Goal: Book appointment/travel/reservation

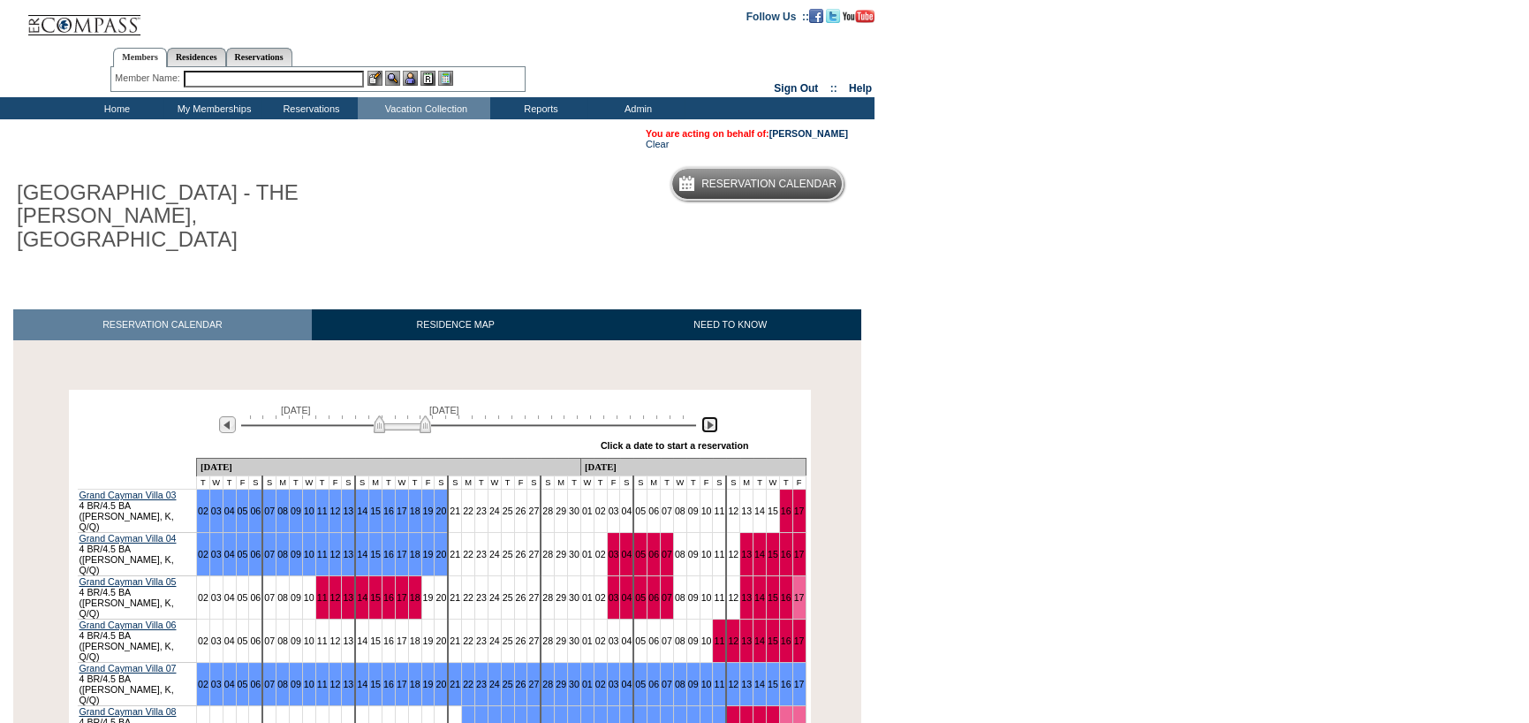
click at [709, 416] on img at bounding box center [709, 424] width 17 height 17
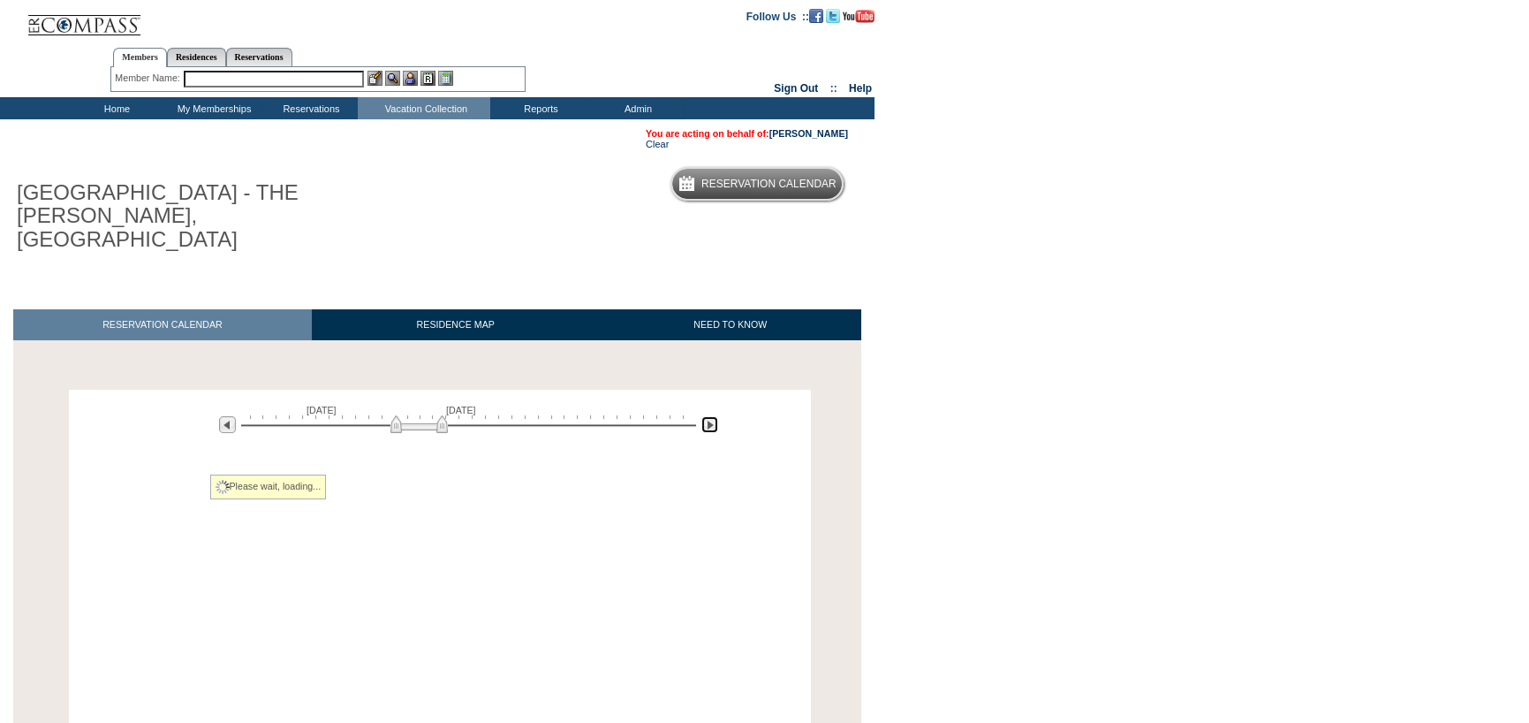
click at [709, 416] on img at bounding box center [709, 424] width 17 height 17
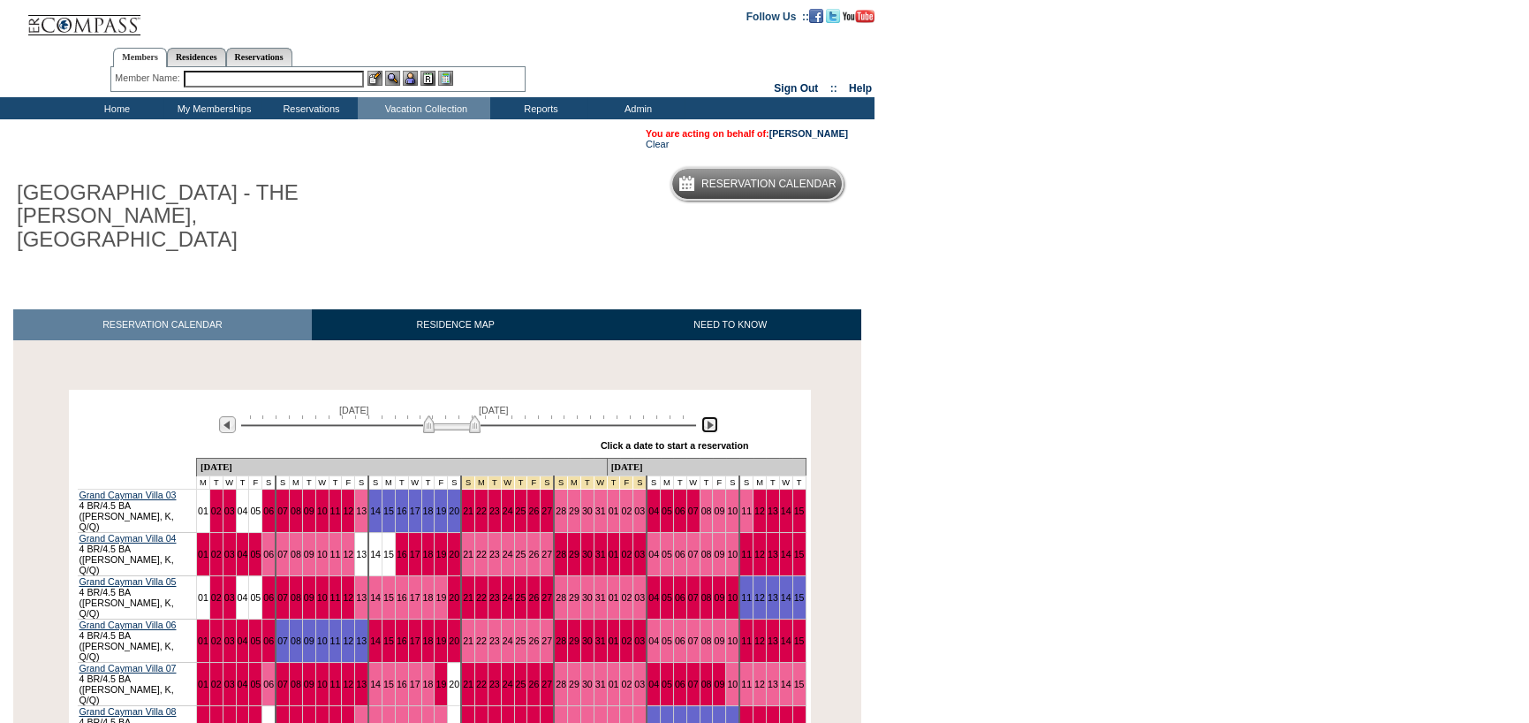
click at [709, 416] on img at bounding box center [709, 424] width 17 height 17
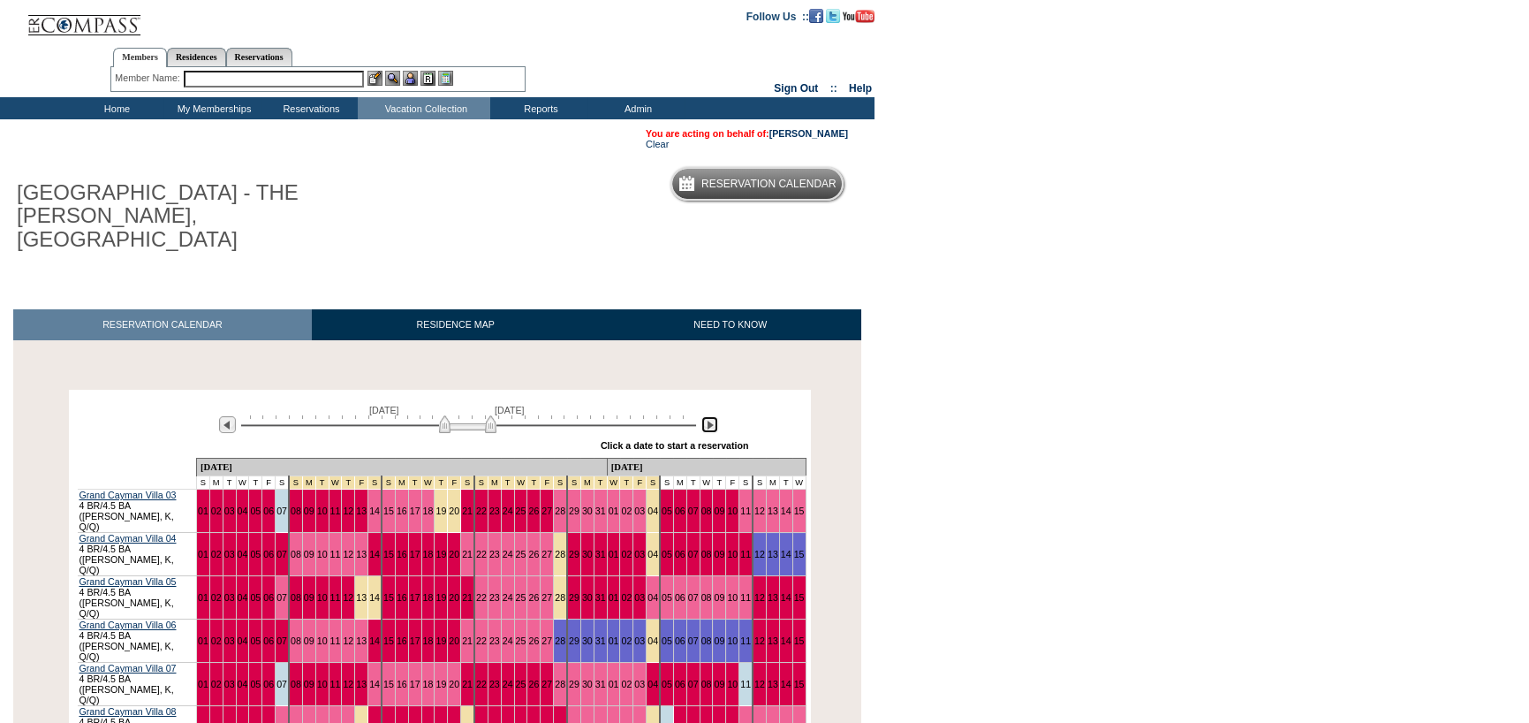
click at [709, 416] on img at bounding box center [709, 424] width 17 height 17
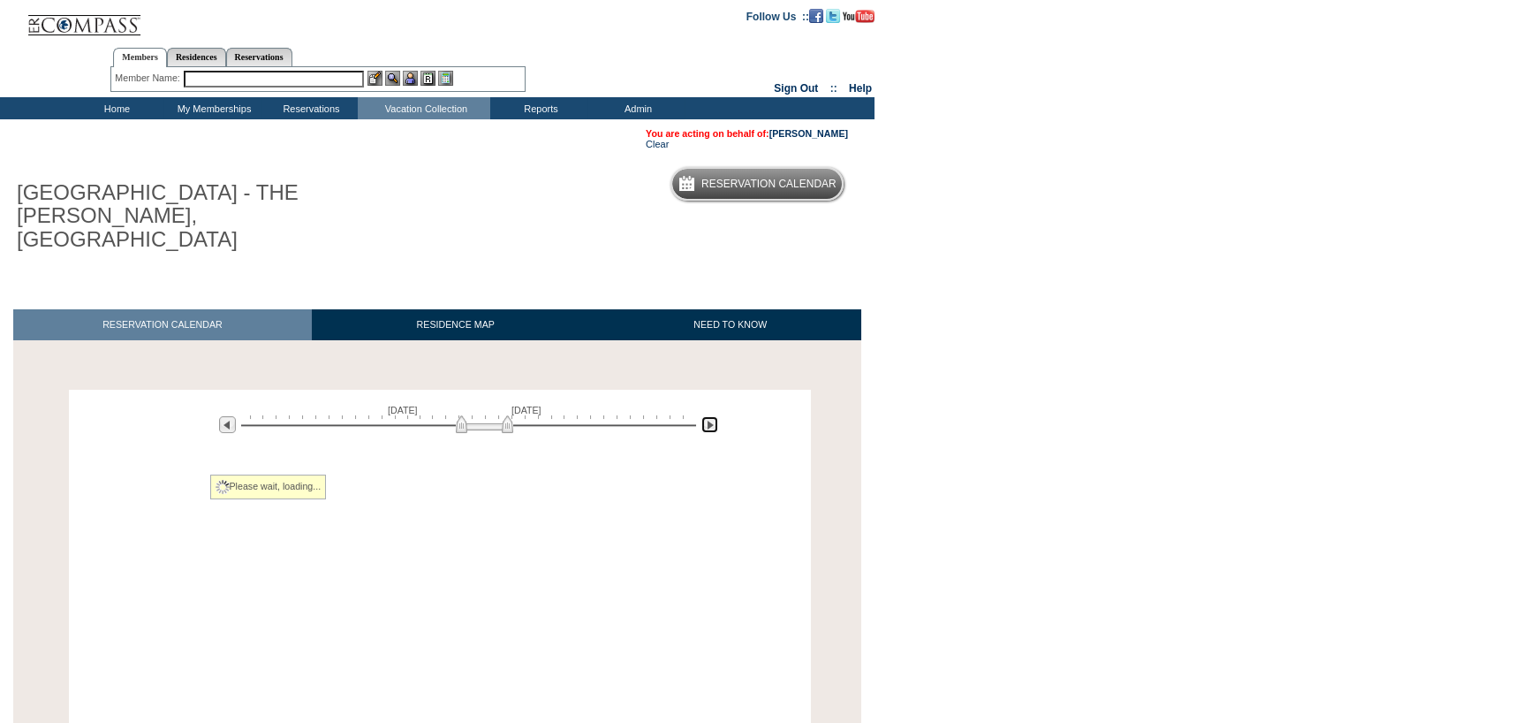
click at [709, 416] on img at bounding box center [709, 424] width 17 height 17
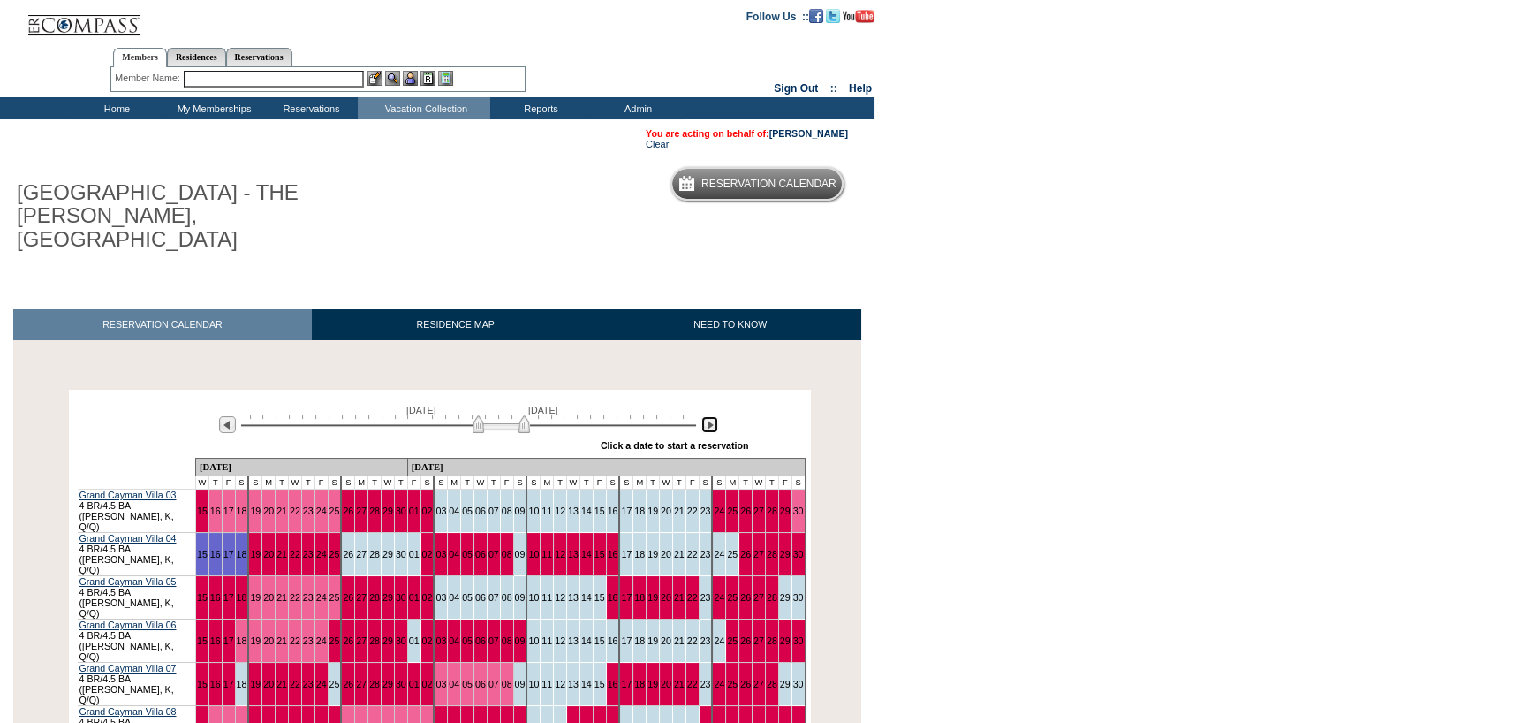
click at [709, 416] on img at bounding box center [709, 424] width 17 height 17
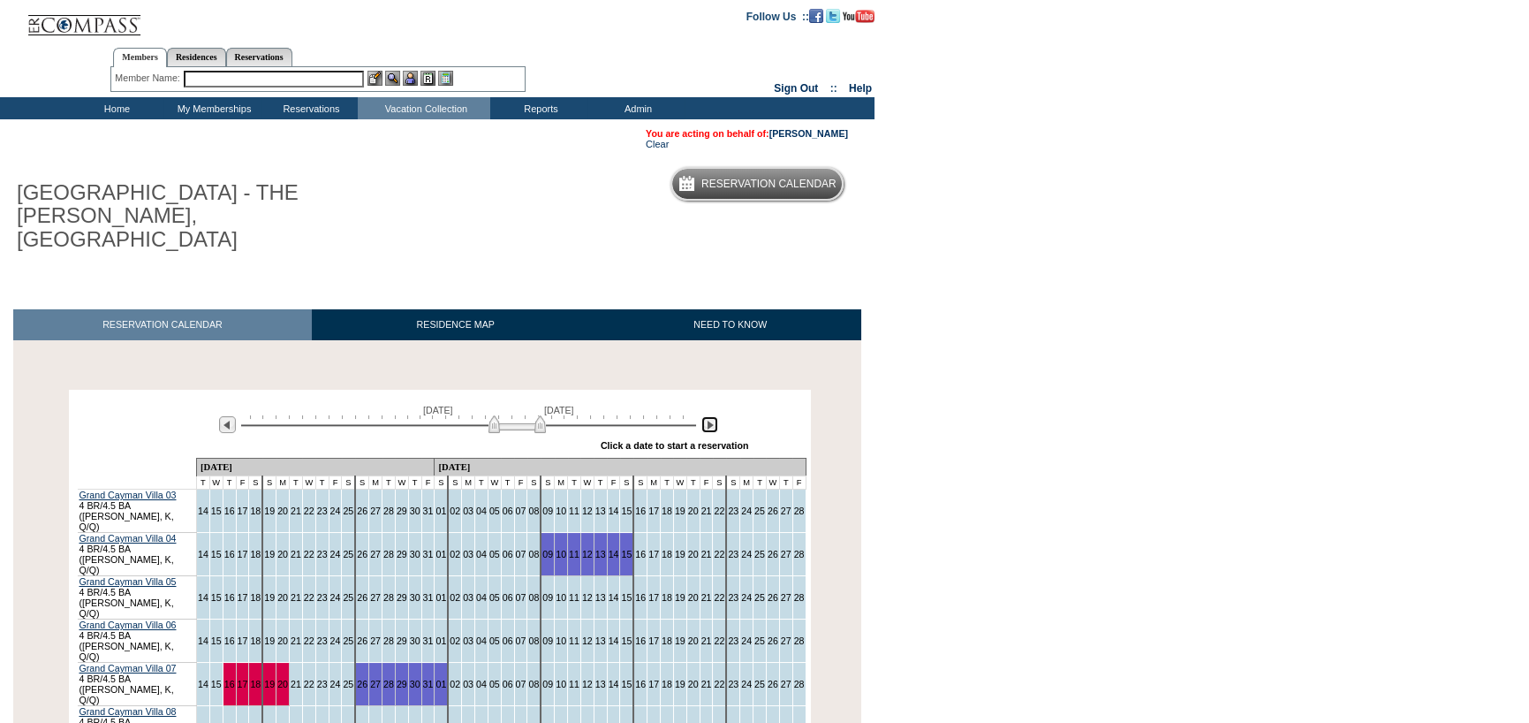
click at [709, 416] on img at bounding box center [709, 424] width 17 height 17
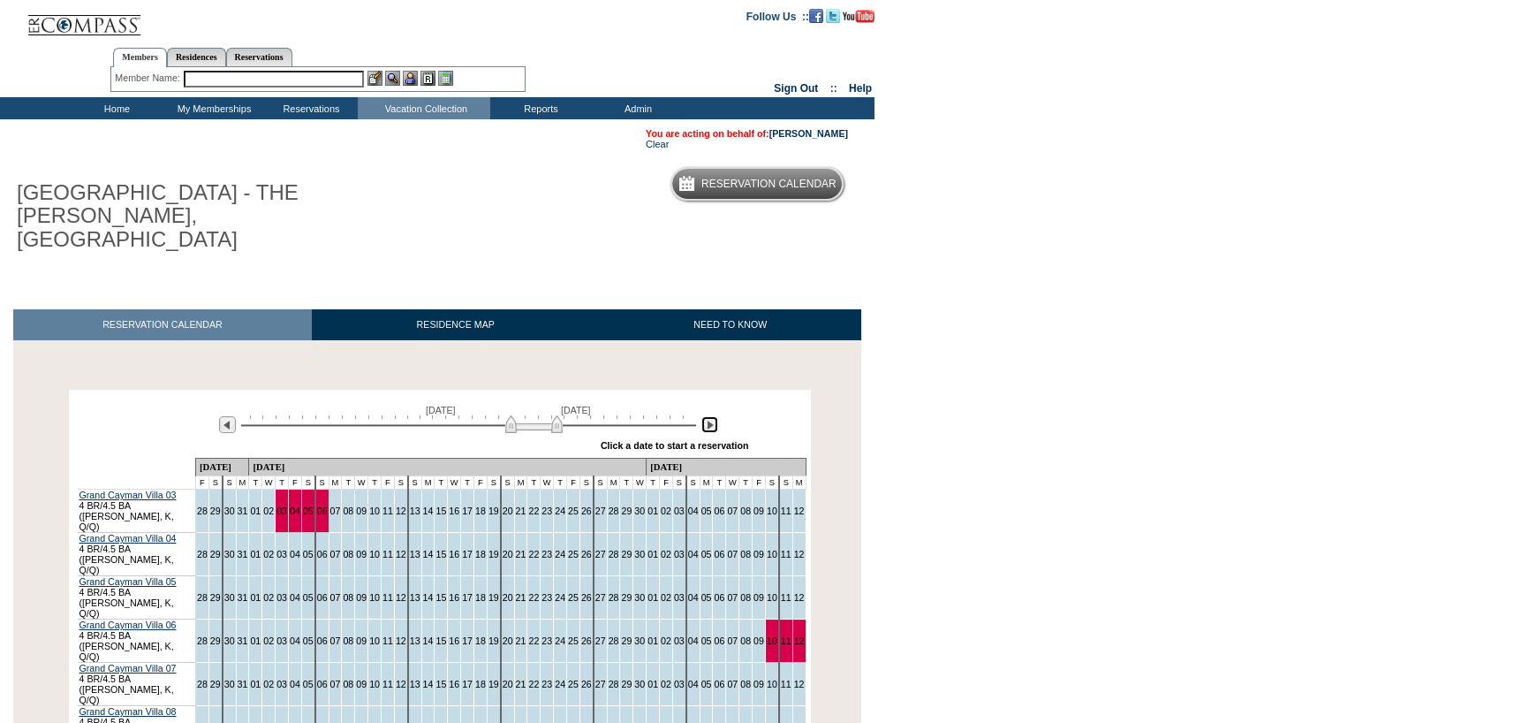
click at [709, 416] on img at bounding box center [709, 424] width 17 height 17
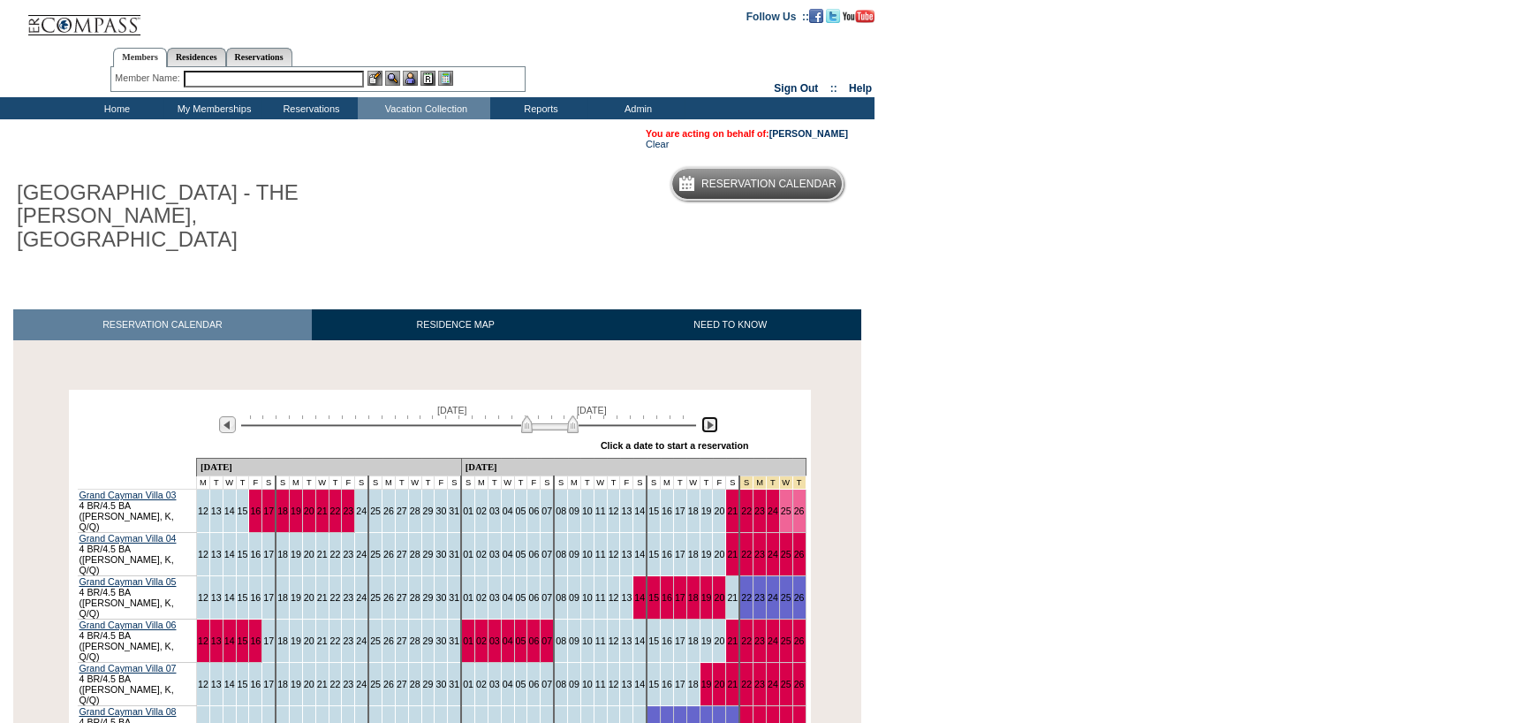
click at [709, 416] on img at bounding box center [709, 424] width 17 height 17
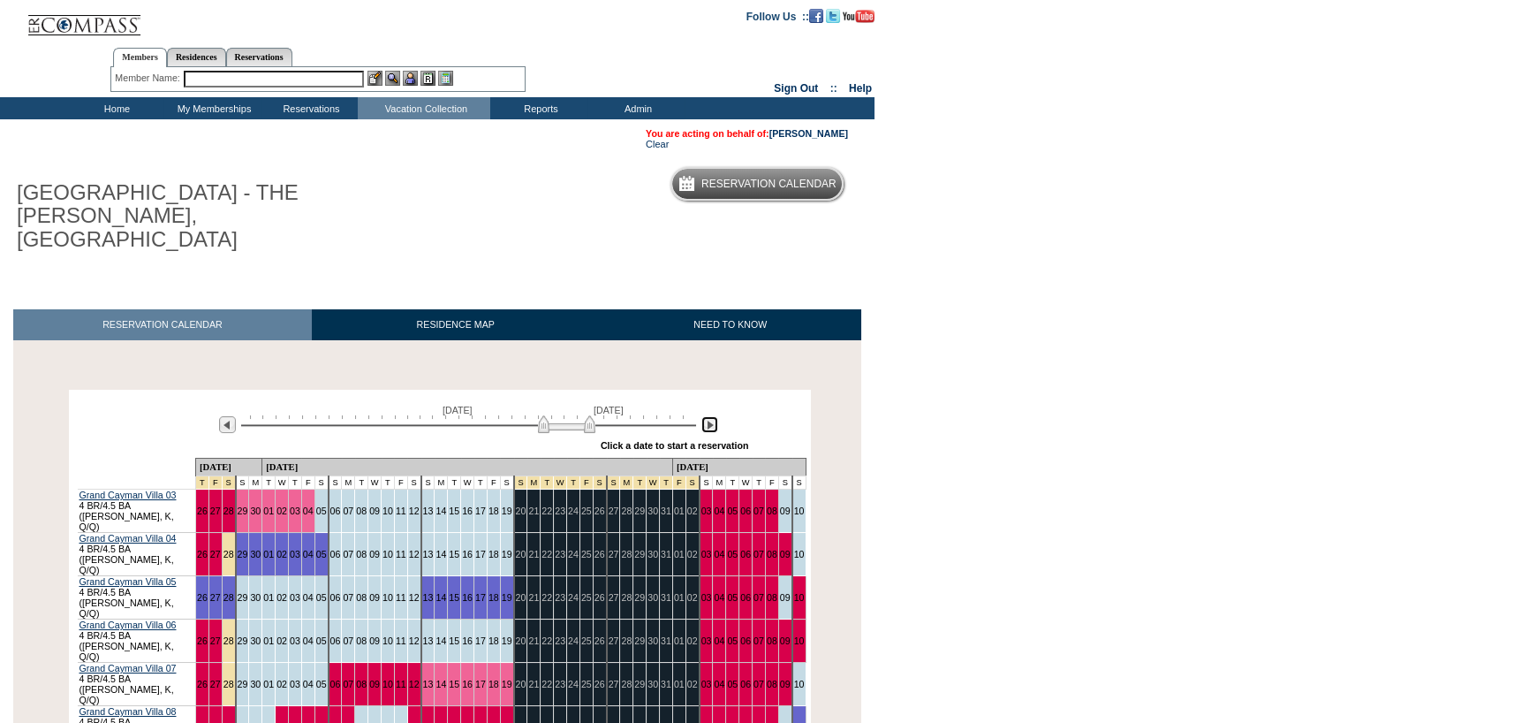
click at [709, 416] on img at bounding box center [709, 424] width 17 height 17
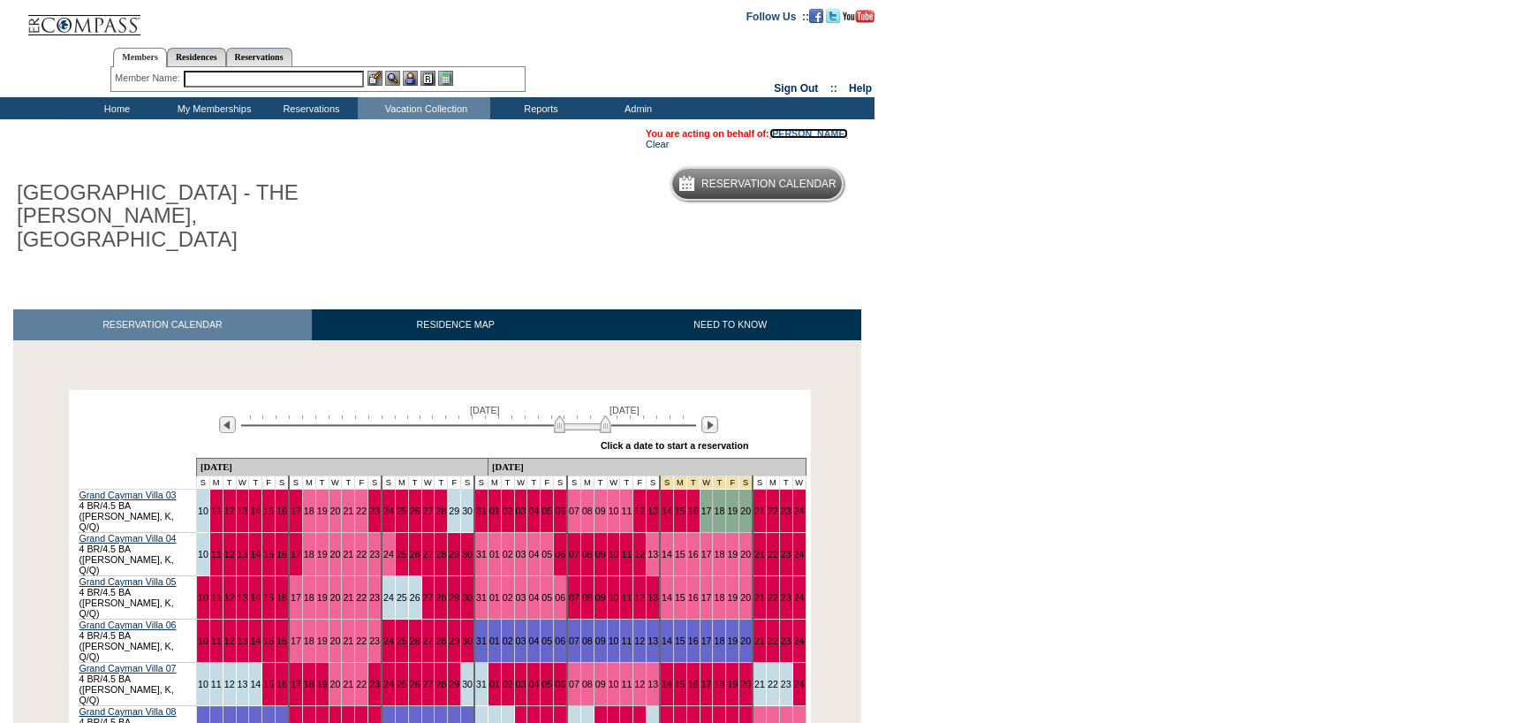
click at [833, 133] on link "[PERSON_NAME]" at bounding box center [808, 133] width 79 height 11
